Goal: Transaction & Acquisition: Book appointment/travel/reservation

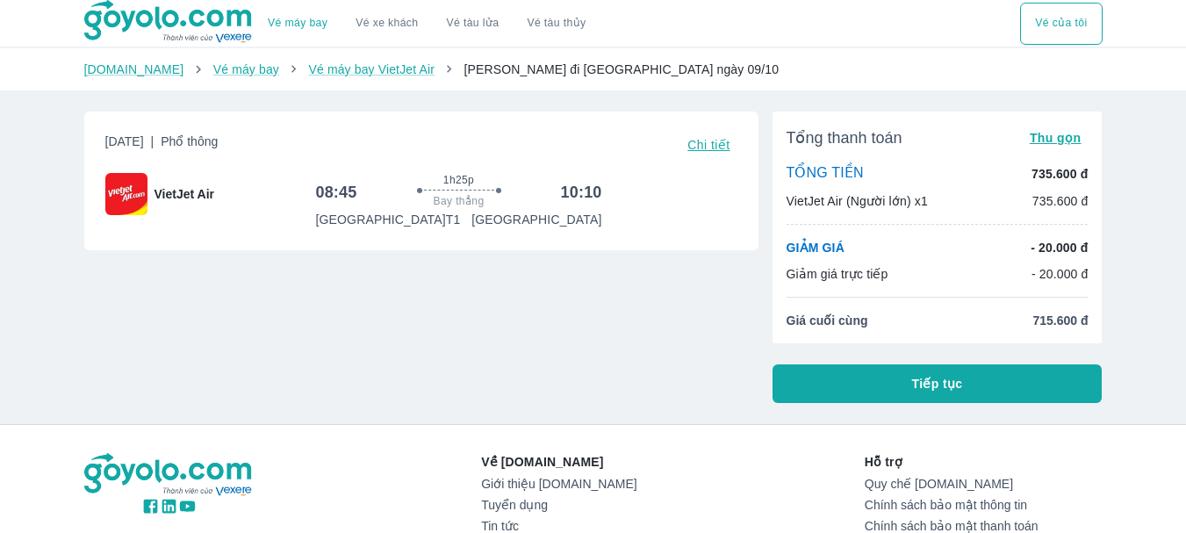
click at [998, 390] on button "Tiếp tục" at bounding box center [938, 383] width 330 height 39
click at [1150, 306] on div "Vé máy bay Vé xe khách Vé tàu lửa Vé tàu thủy Vé của tôi [DOMAIN_NAME] Vé máy b…" at bounding box center [593, 363] width 1186 height 726
click at [1090, 257] on div "Tổng thanh toán Thu gọn TỔNG TIỀN 735.600 đ VietJet Air (Người lớn) x1 735.600 …" at bounding box center [938, 228] width 330 height 232
